Goal: Task Accomplishment & Management: Use online tool/utility

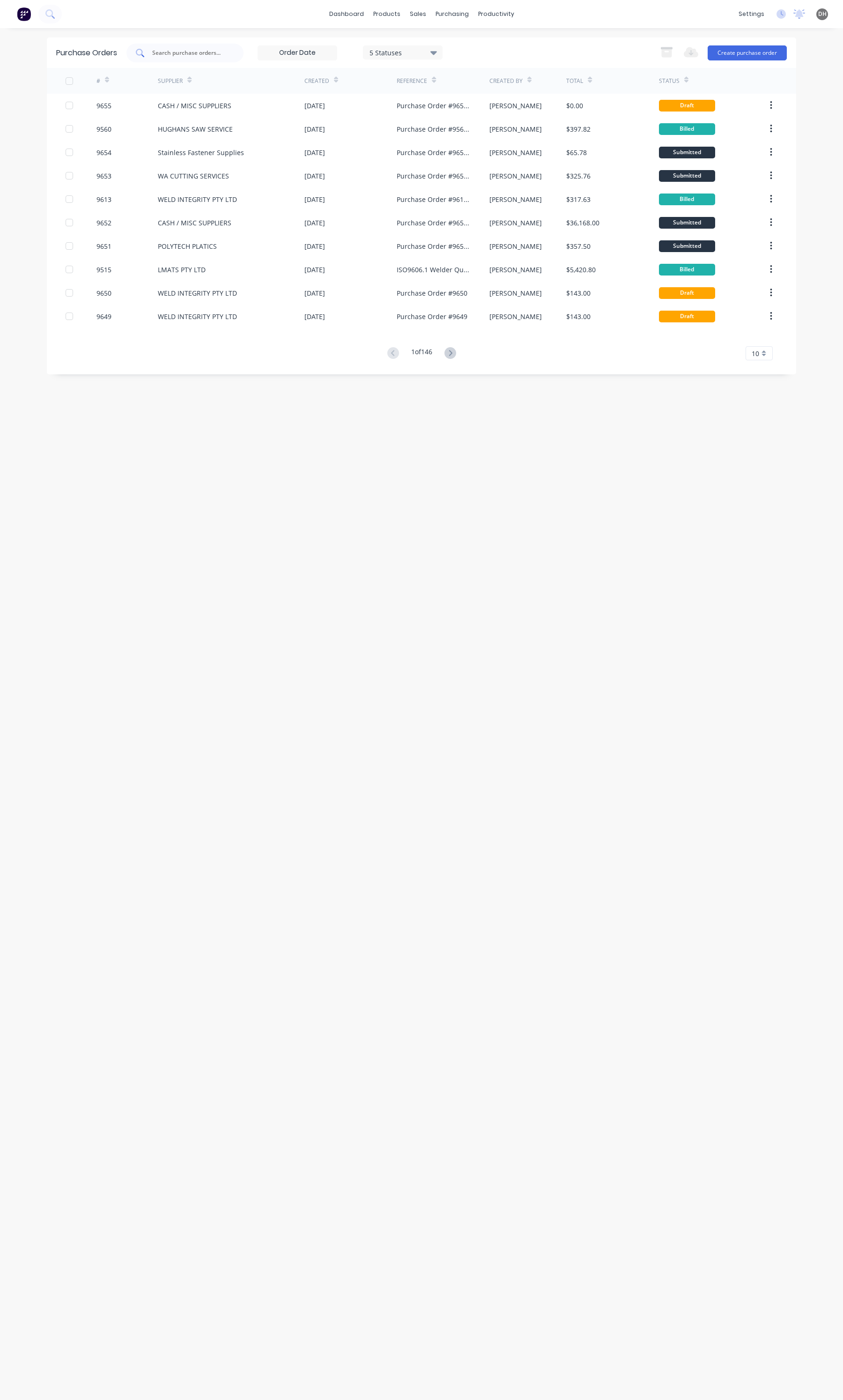
click at [221, 46] on div at bounding box center [185, 53] width 117 height 19
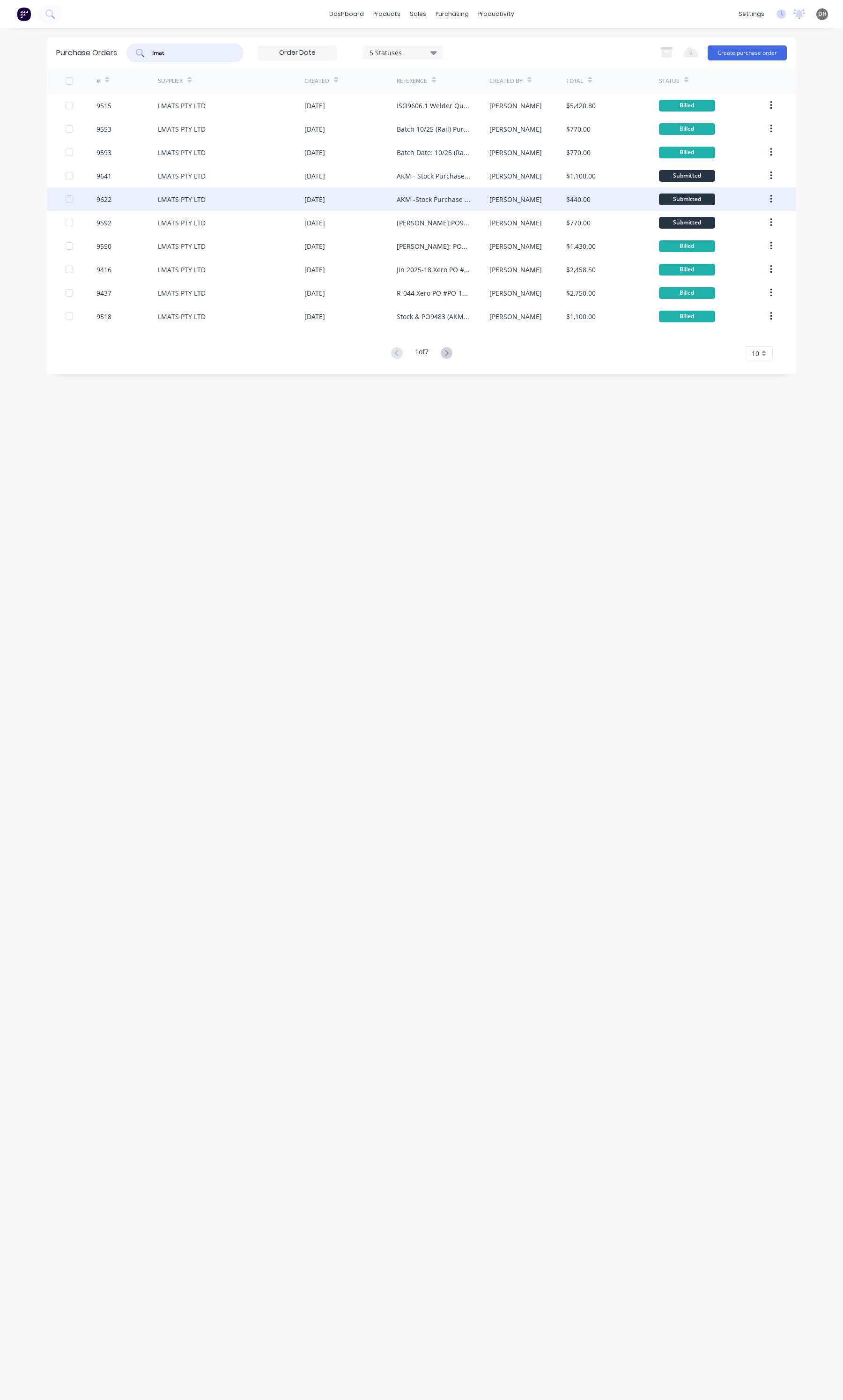
type input "lmat"
click at [160, 203] on div "LMATS PTY LTD" at bounding box center [182, 199] width 48 height 10
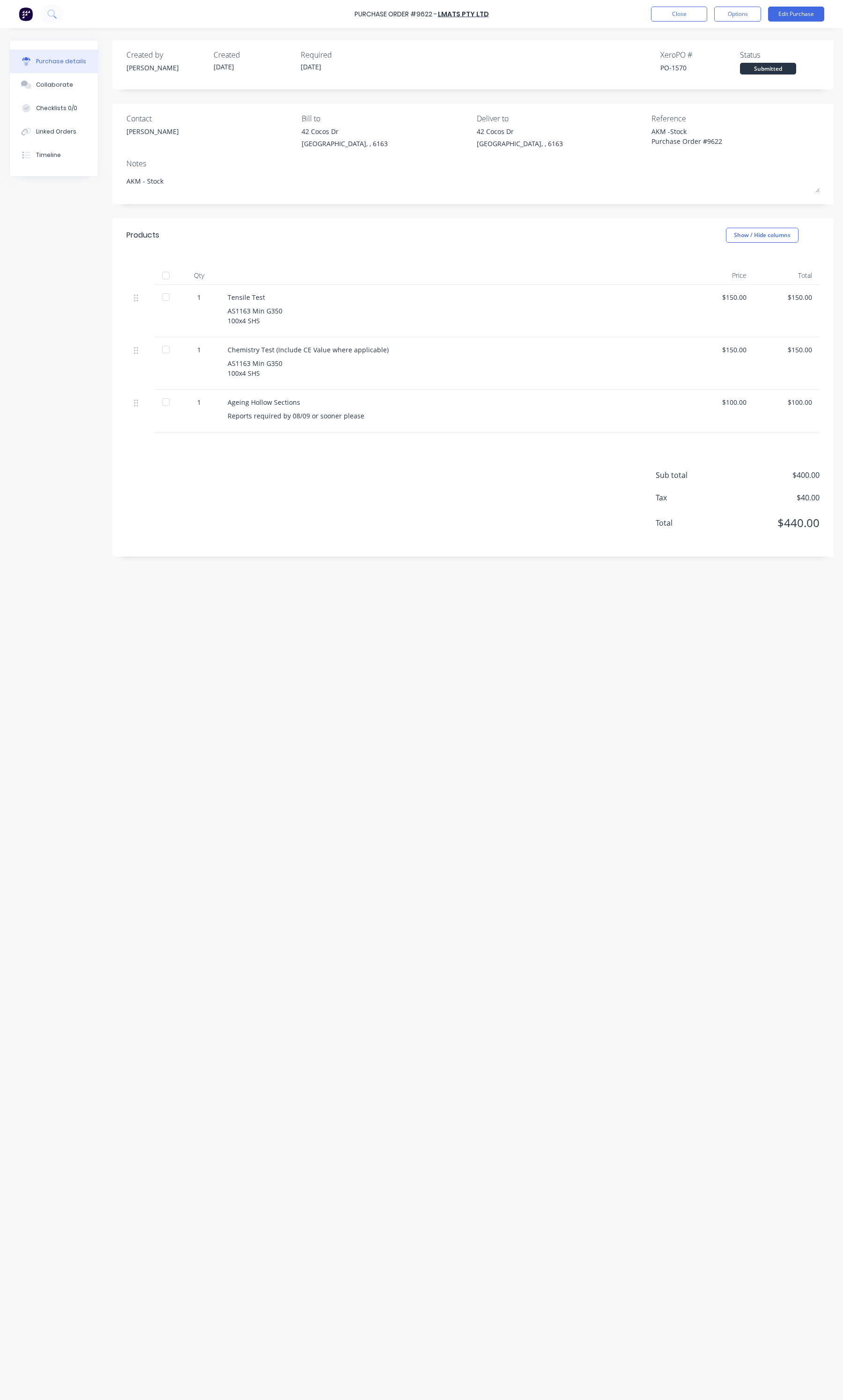
click at [169, 275] on div at bounding box center [165, 275] width 19 height 19
click at [731, 17] on button "Options" at bounding box center [737, 13] width 47 height 15
click at [726, 57] on div "Convert to Bill" at bounding box center [716, 56] width 72 height 13
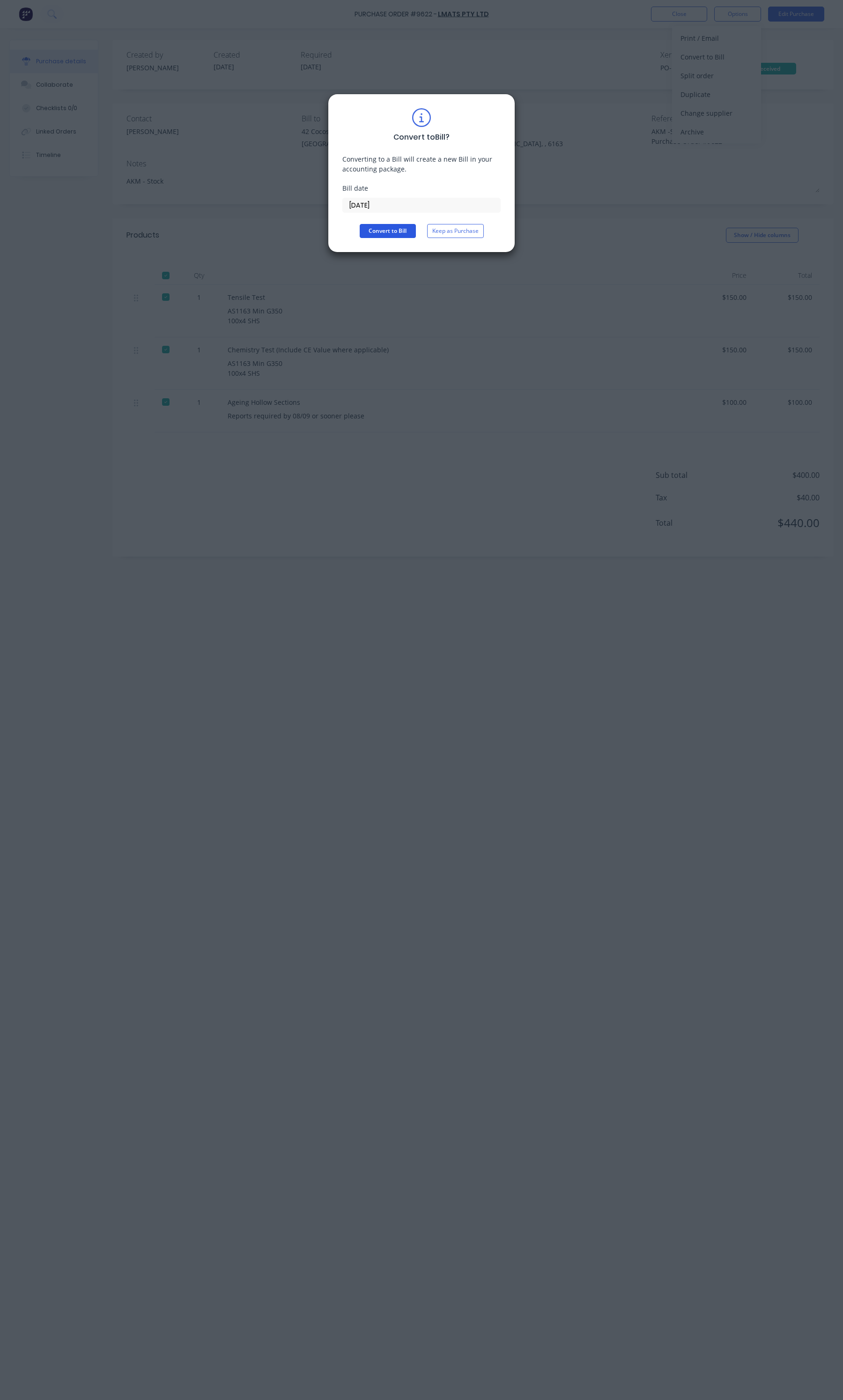
click at [388, 235] on button "Convert to Bill" at bounding box center [388, 231] width 56 height 14
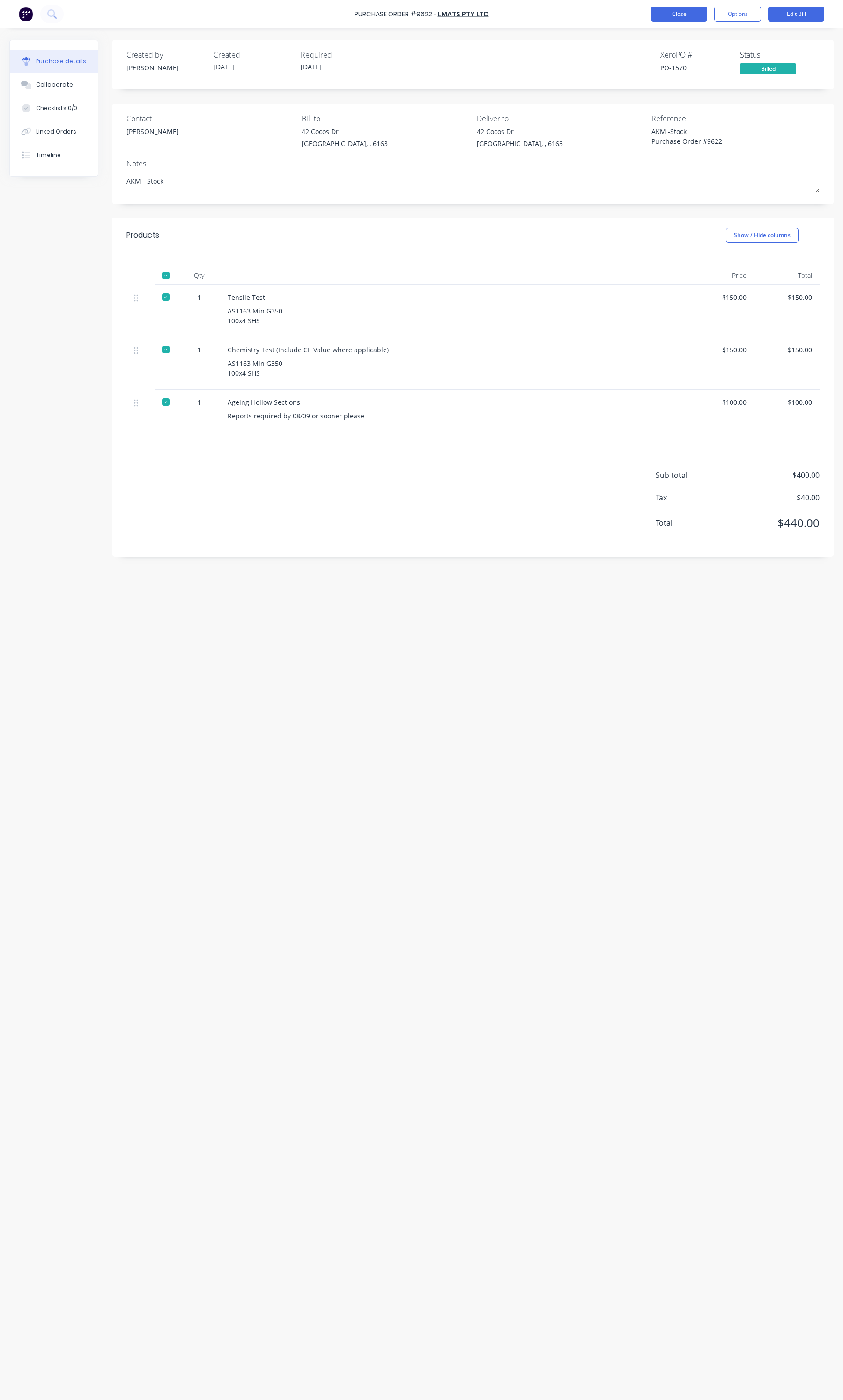
click at [675, 13] on button "Close" at bounding box center [679, 13] width 56 height 15
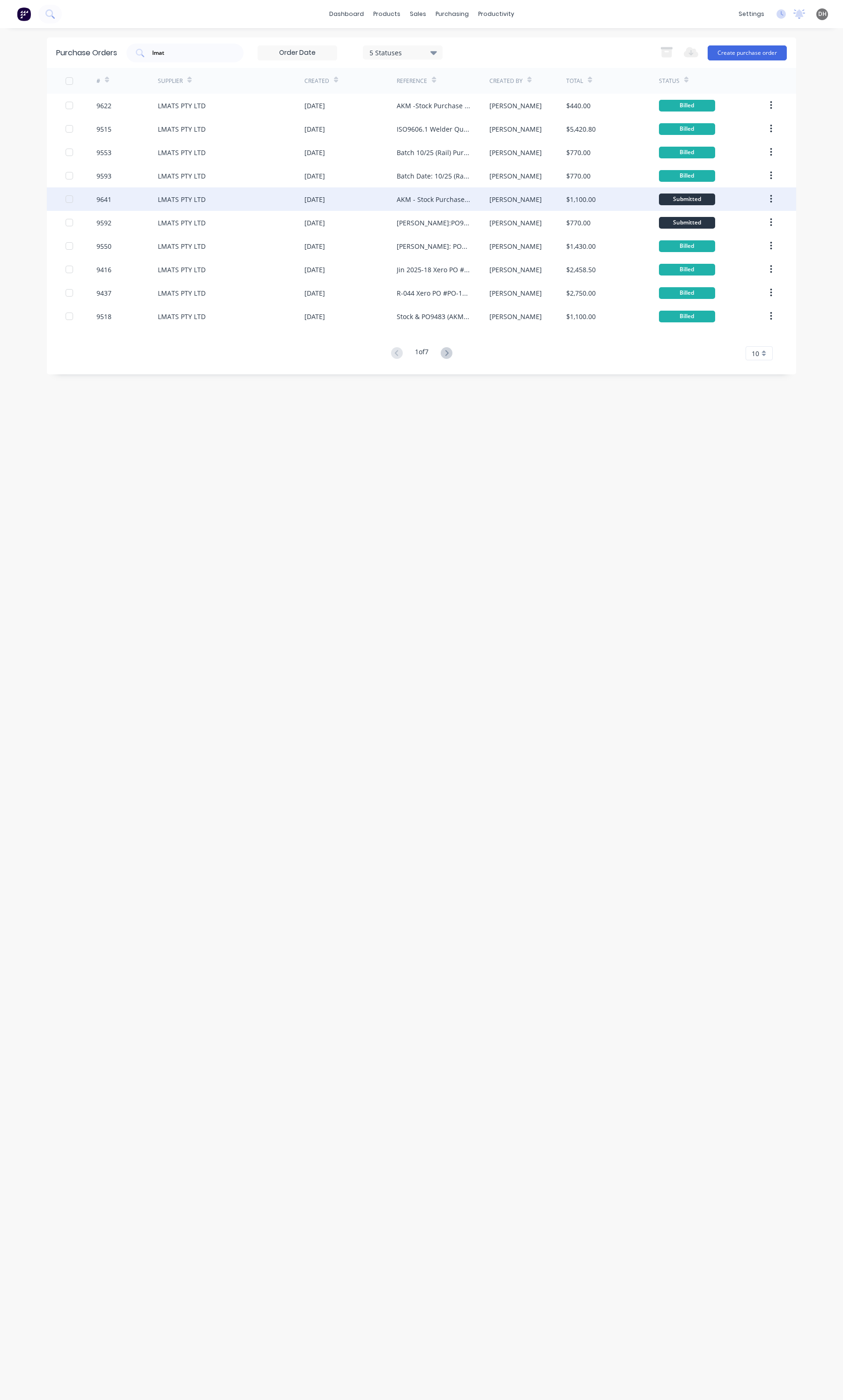
click at [184, 194] on div "LMATS PTY LTD" at bounding box center [182, 199] width 48 height 10
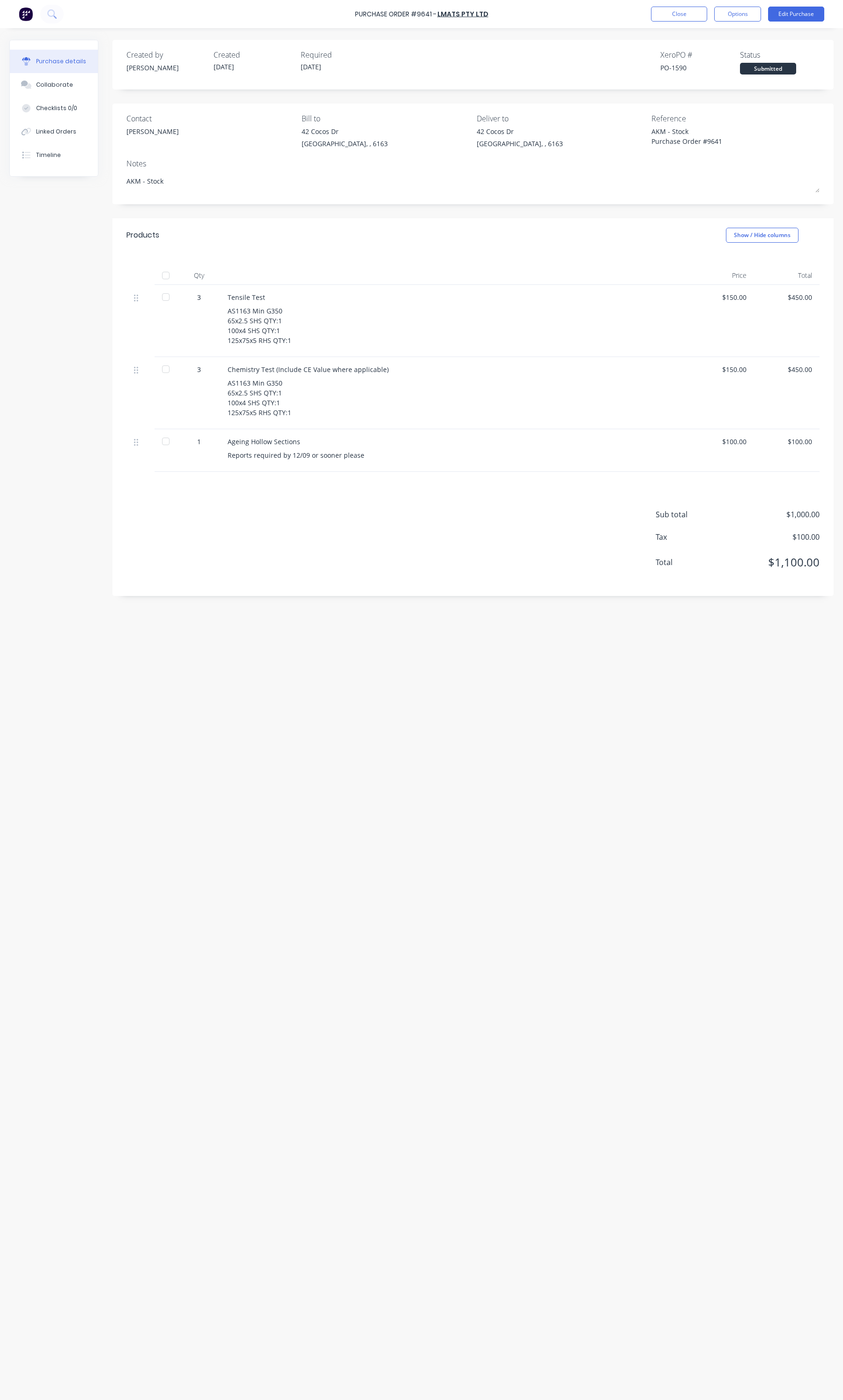
click at [170, 276] on div at bounding box center [165, 275] width 19 height 19
click at [734, 17] on button "Options" at bounding box center [737, 13] width 47 height 15
click at [715, 57] on div "Convert to Bill" at bounding box center [716, 56] width 72 height 13
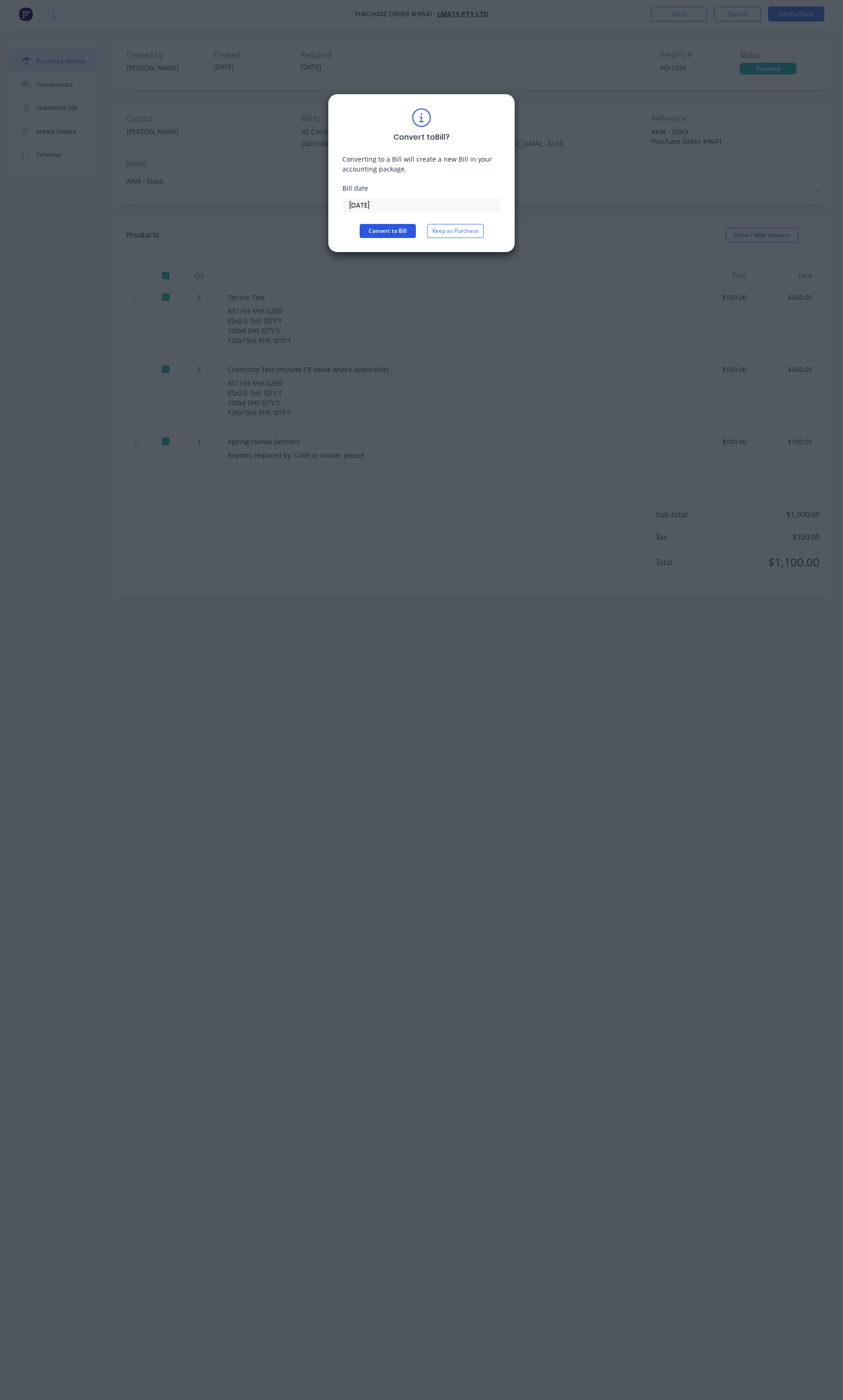
click at [400, 232] on button "Convert to Bill" at bounding box center [388, 231] width 56 height 14
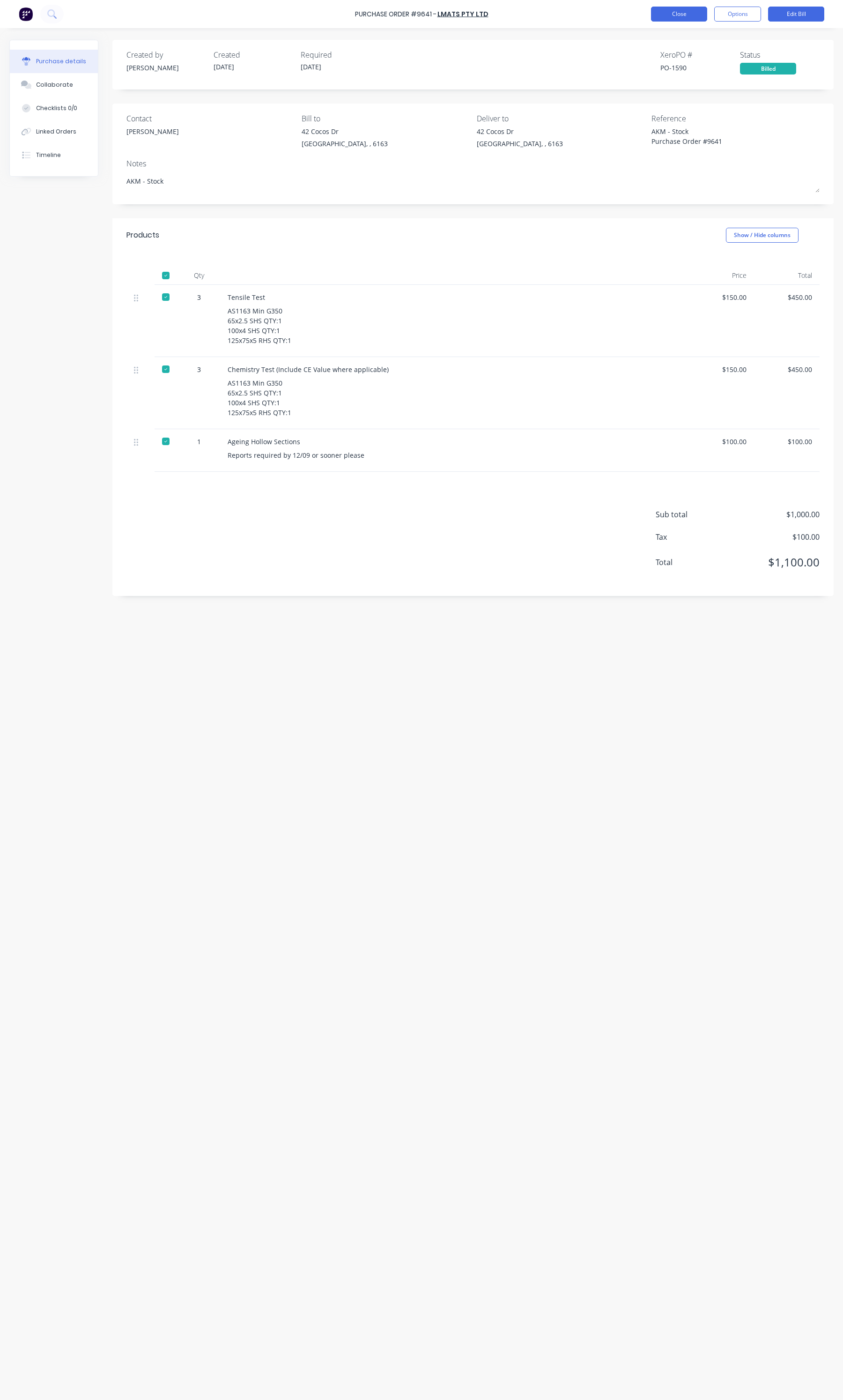
click at [686, 8] on button "Close" at bounding box center [679, 13] width 56 height 15
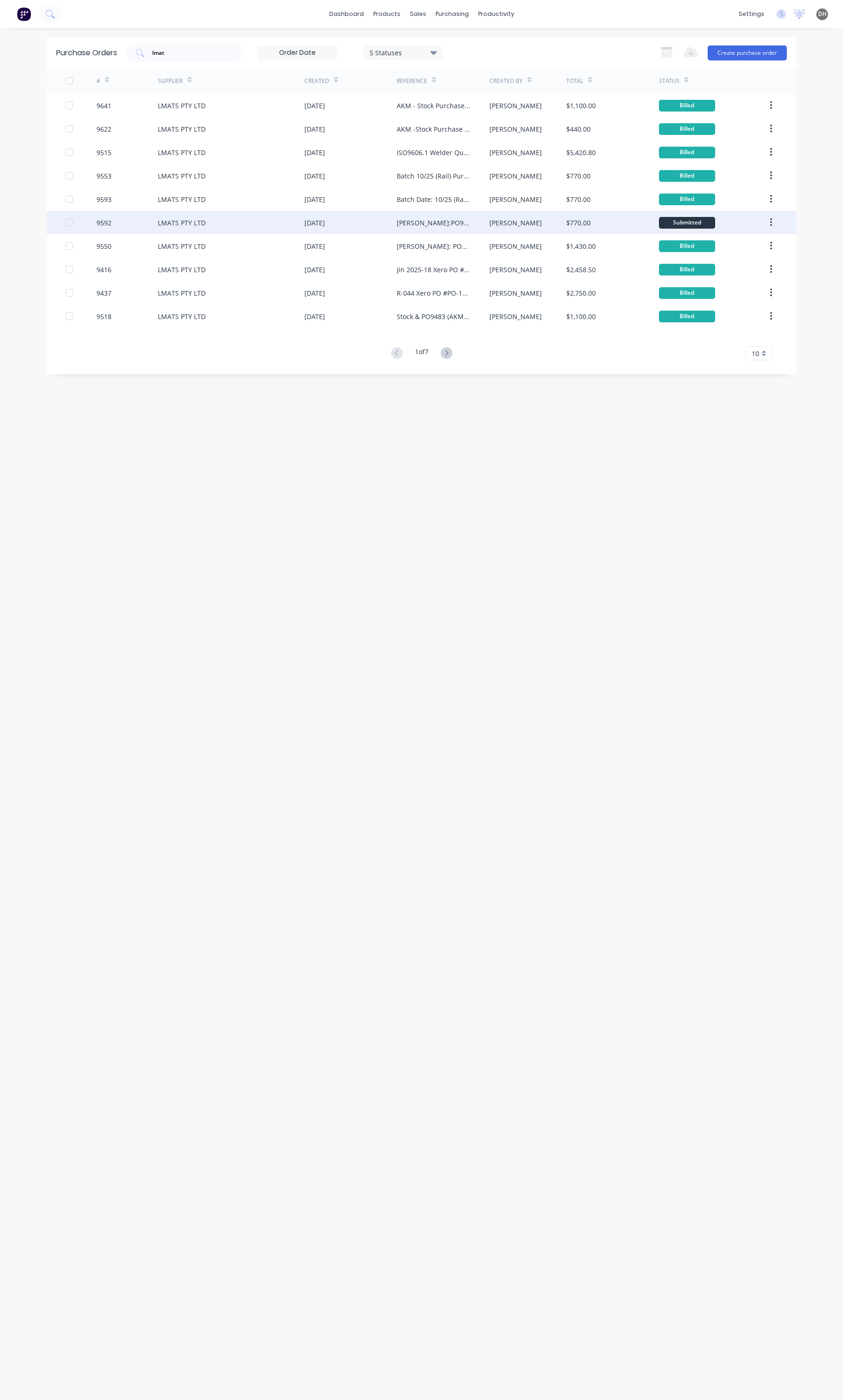
click at [415, 232] on div "[PERSON_NAME]:PO9084 Purchase Order #9592" at bounding box center [443, 222] width 92 height 23
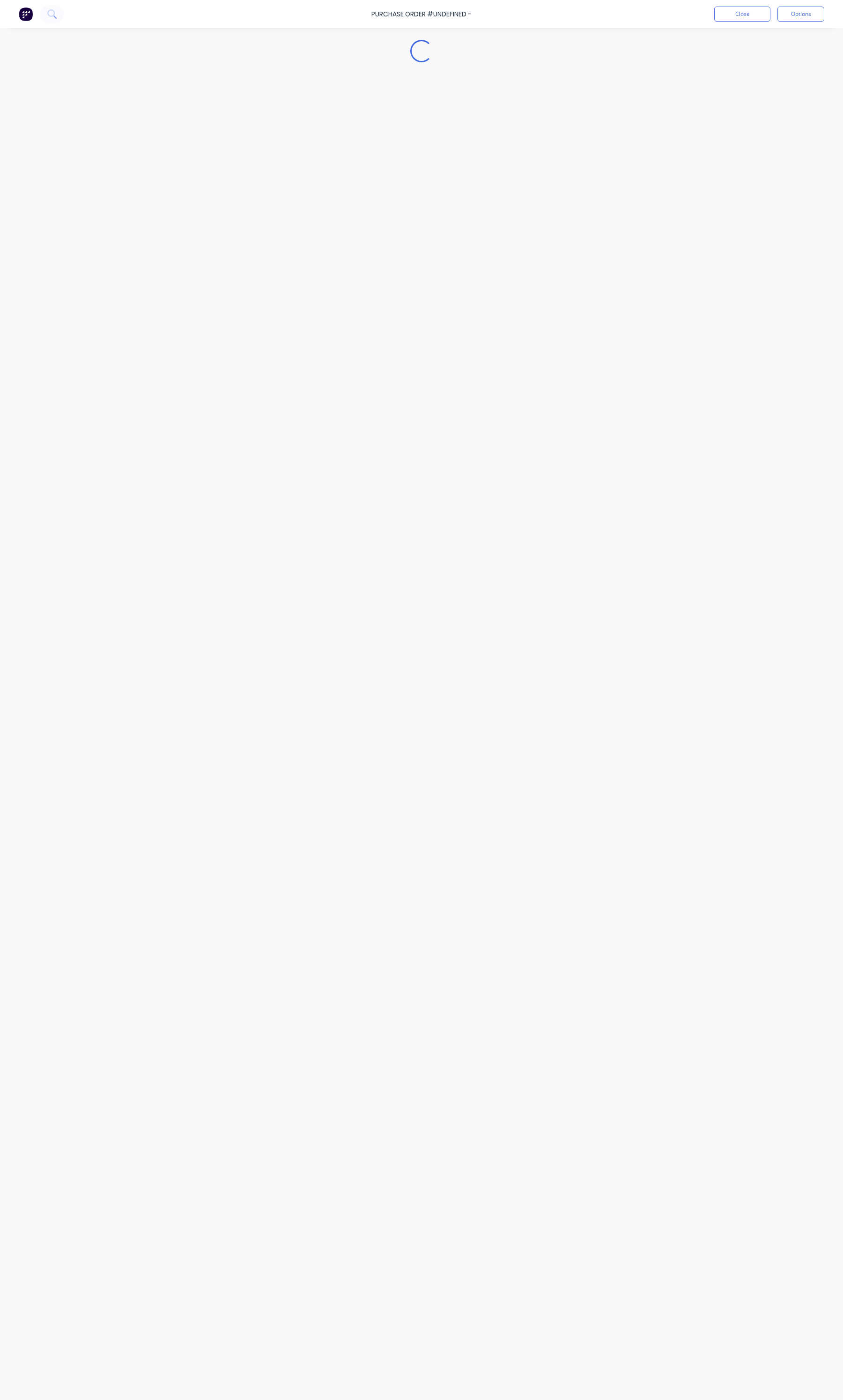
type textarea "x"
